Goal: Contribute content: Add original content to the website for others to see

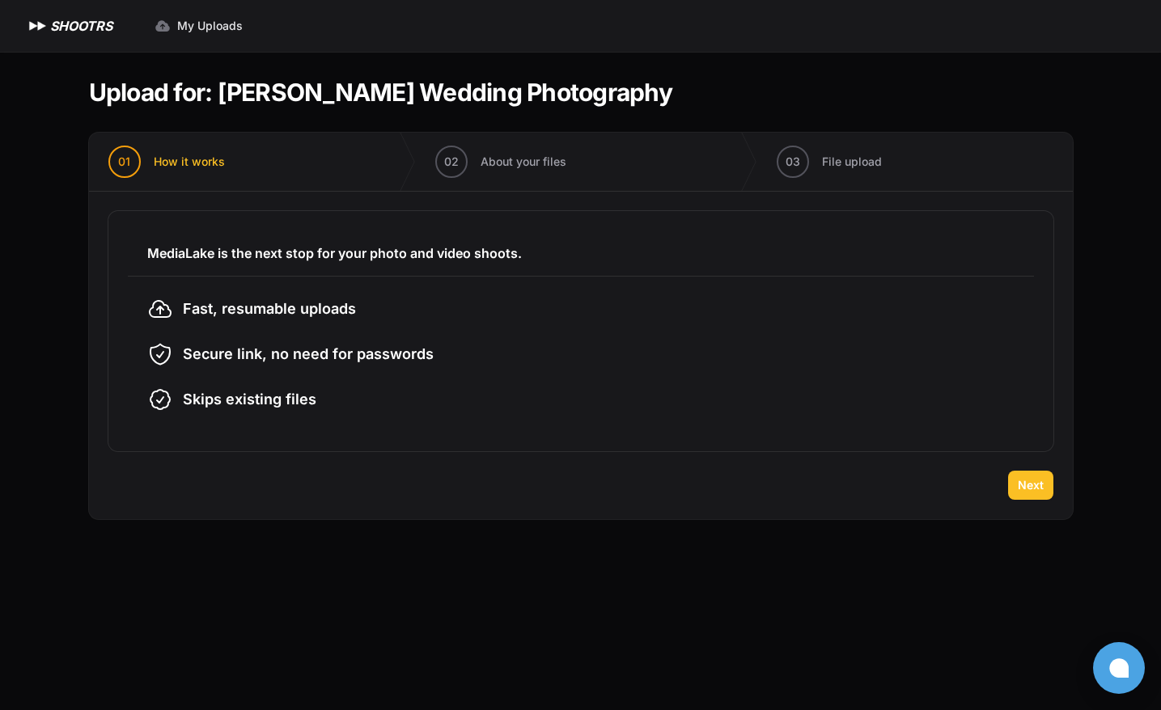
click at [1020, 490] on span "Next" at bounding box center [1031, 485] width 26 height 16
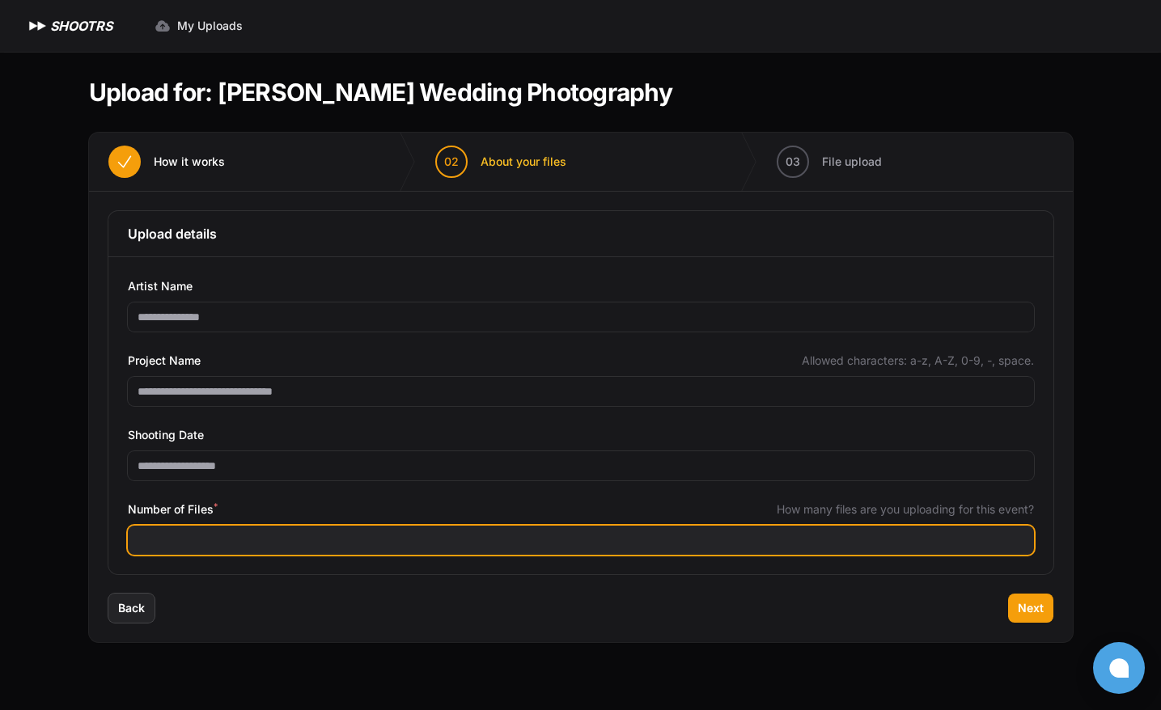
click at [213, 539] on input "Number of Files *" at bounding box center [581, 540] width 906 height 29
type input "****"
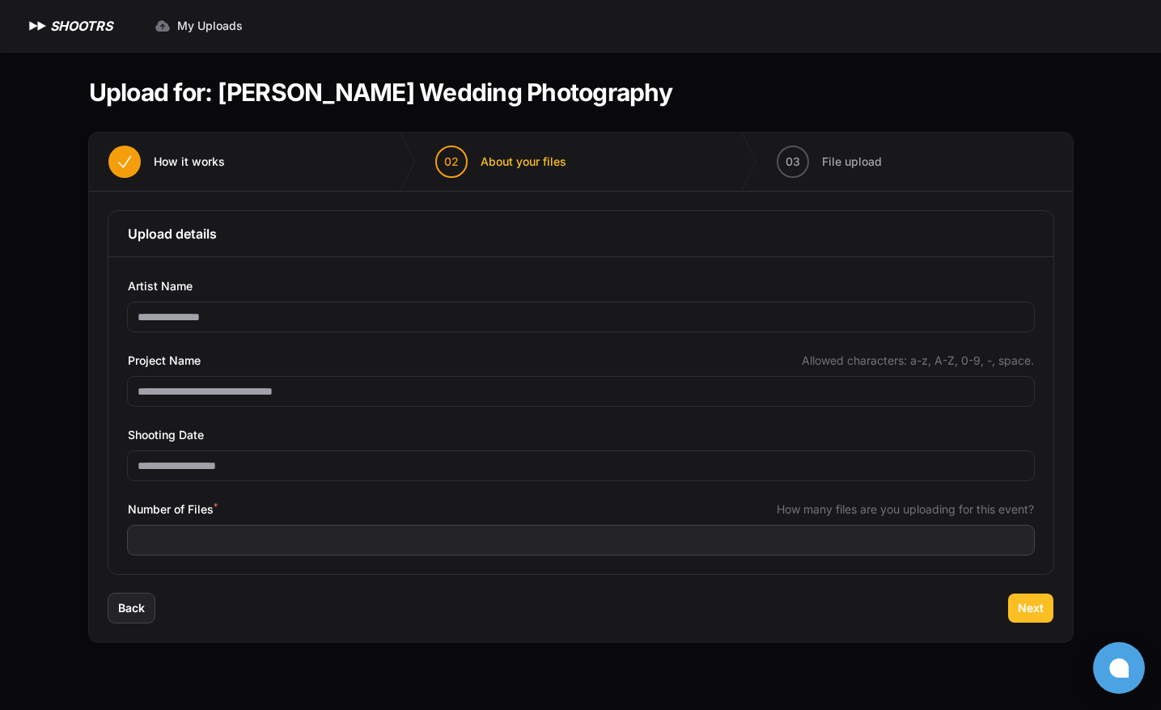
click at [1028, 610] on span "Next" at bounding box center [1031, 608] width 26 height 16
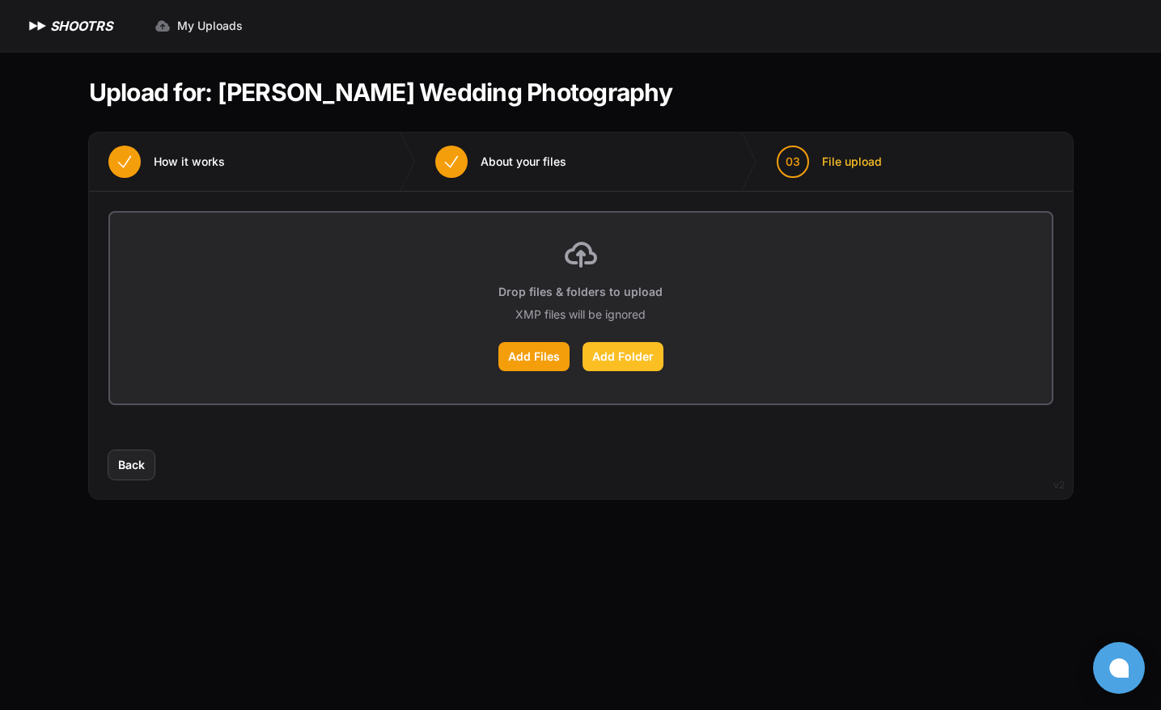
click at [629, 361] on label "Add Folder" at bounding box center [623, 356] width 81 height 29
click at [0, 0] on input "Add Folder" at bounding box center [0, 0] width 0 height 0
